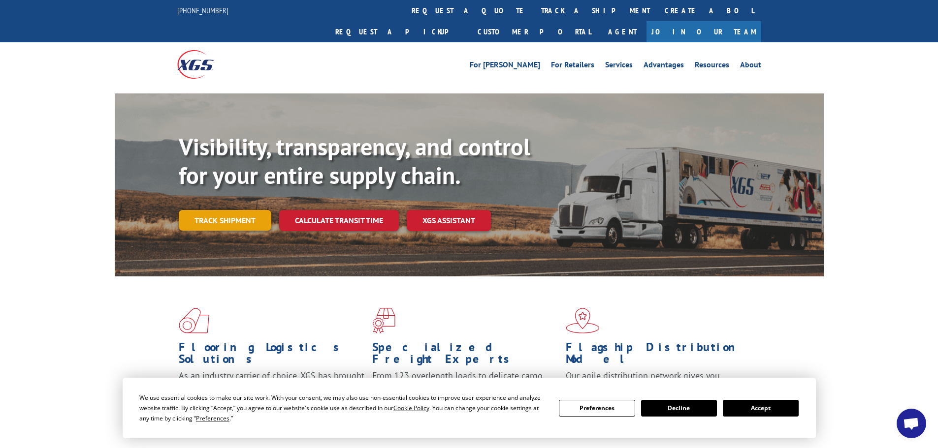
click at [232, 210] on link "Track shipment" at bounding box center [225, 220] width 93 height 21
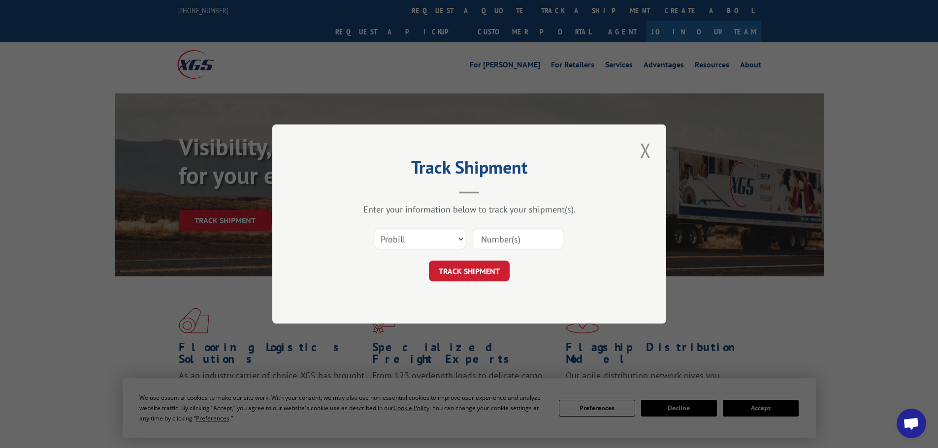
click at [503, 237] on input at bounding box center [518, 239] width 91 height 21
paste input "5943127"
type input "5943127"
click at [462, 271] on button "TRACK SHIPMENT" at bounding box center [469, 271] width 81 height 21
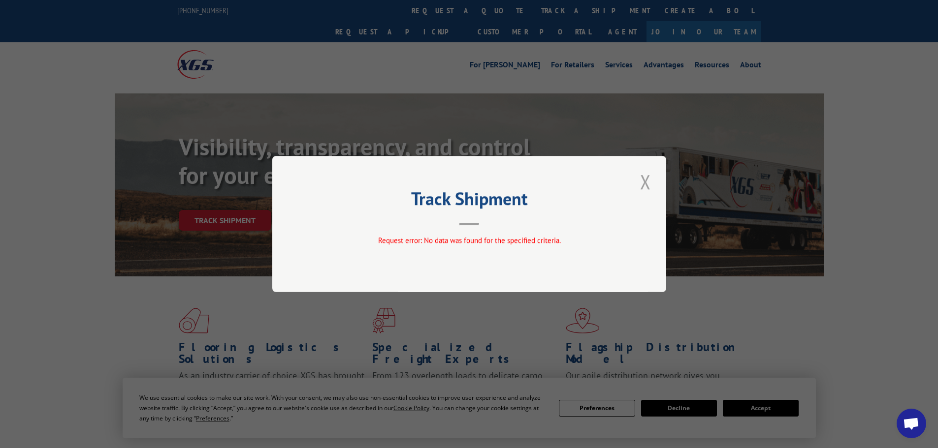
click at [647, 183] on button "Close modal" at bounding box center [645, 181] width 17 height 27
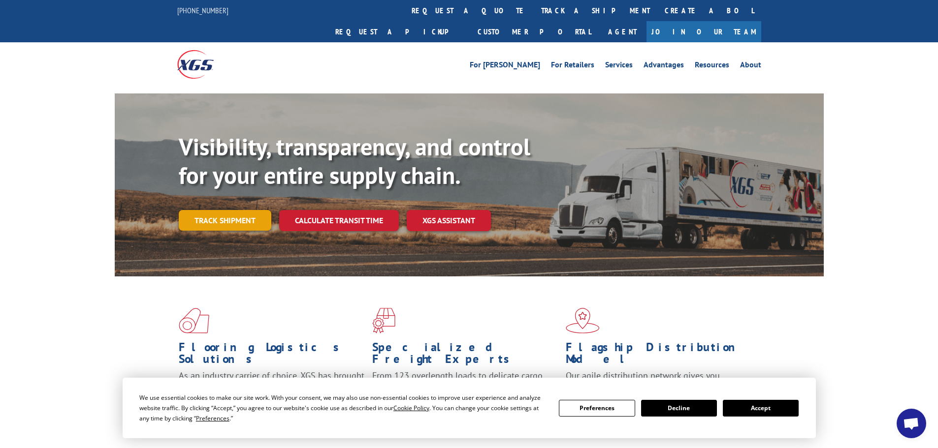
click at [211, 210] on link "Track shipment" at bounding box center [225, 220] width 93 height 21
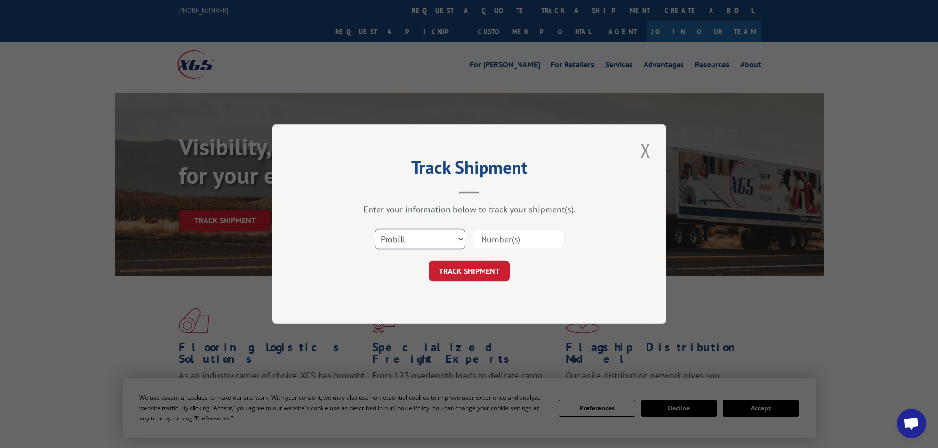
click at [448, 241] on select "Select category... Probill BOL PO" at bounding box center [420, 239] width 91 height 21
select select "bol"
click at [375, 229] on select "Select category... Probill BOL PO" at bounding box center [420, 239] width 91 height 21
click at [488, 236] on input at bounding box center [518, 239] width 91 height 21
paste input "5943127"
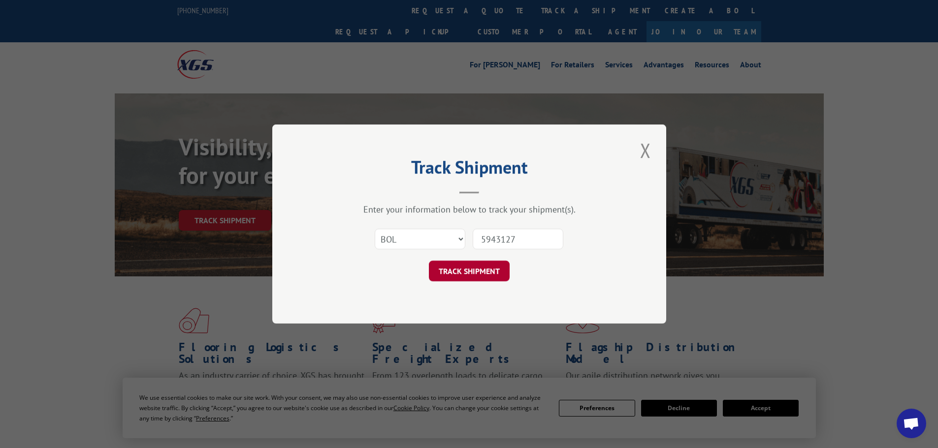
type input "5943127"
click at [477, 267] on button "TRACK SHIPMENT" at bounding box center [469, 271] width 81 height 21
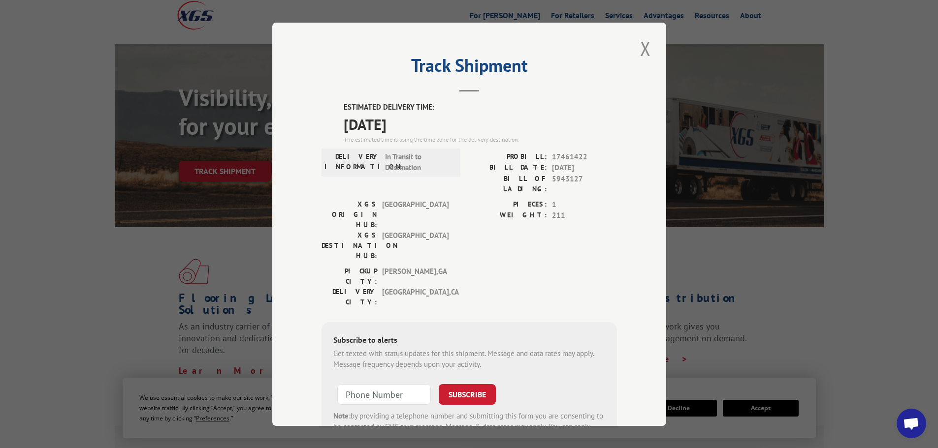
drag, startPoint x: 420, startPoint y: 122, endPoint x: 332, endPoint y: 105, distance: 90.2
click at [332, 105] on div "ESTIMATED DELIVERY TIME: [DATE] The estimated time is using the time zone for t…" at bounding box center [468, 279] width 295 height 354
copy div "ESTIMATED DELIVERY TIME: [DATE]"
